Goal: Information Seeking & Learning: Learn about a topic

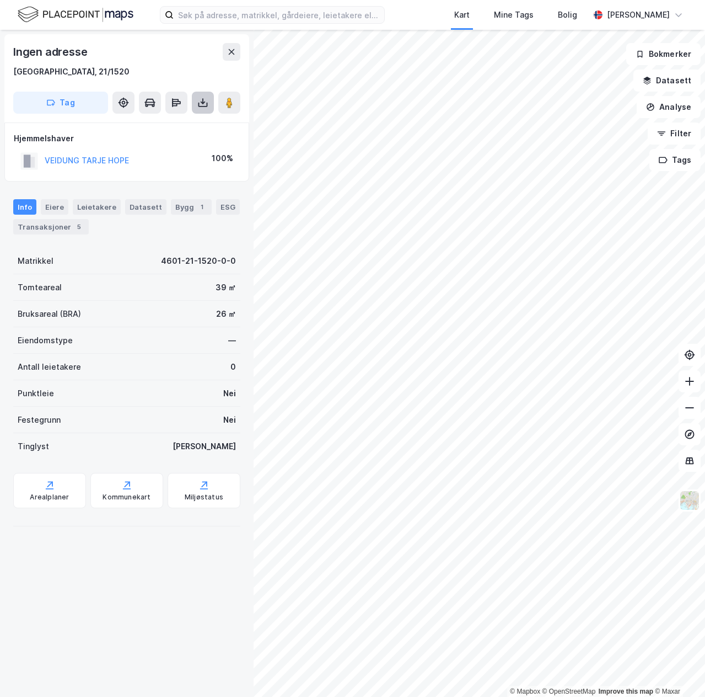
click at [202, 100] on icon at bounding box center [202, 102] width 11 height 11
click at [201, 120] on div "Last ned grunnbok" at bounding box center [155, 125] width 117 height 18
click at [57, 206] on div "Eiere" at bounding box center [55, 206] width 28 height 15
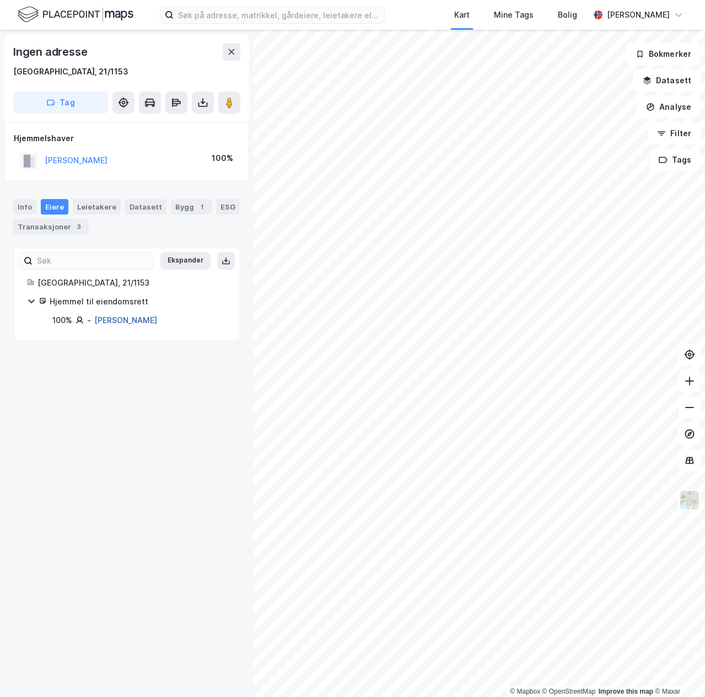
click at [111, 318] on link "[PERSON_NAME]" at bounding box center [125, 319] width 63 height 9
